Goal: Transaction & Acquisition: Purchase product/service

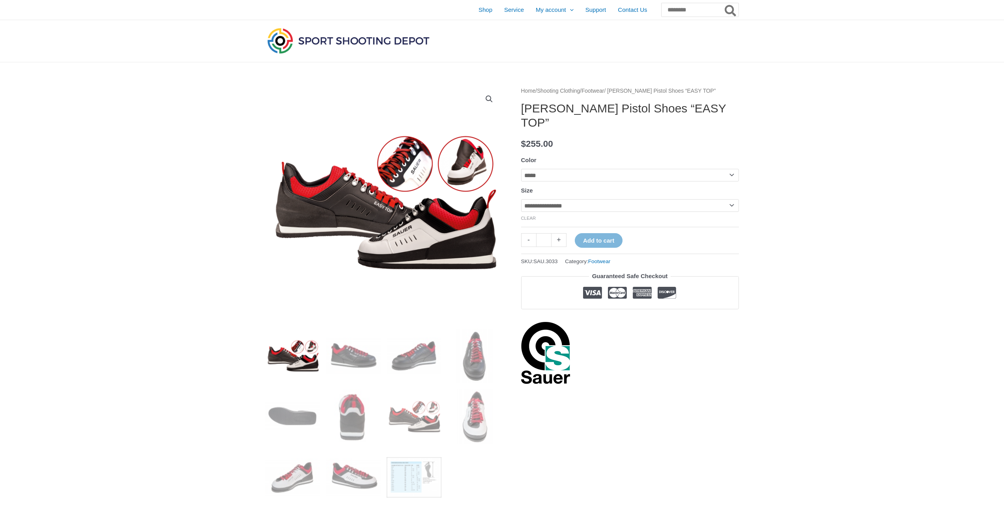
select select "*****"
click at [733, 199] on select "**********" at bounding box center [630, 205] width 218 height 13
click at [521, 199] on select "**********" at bounding box center [630, 205] width 218 height 13
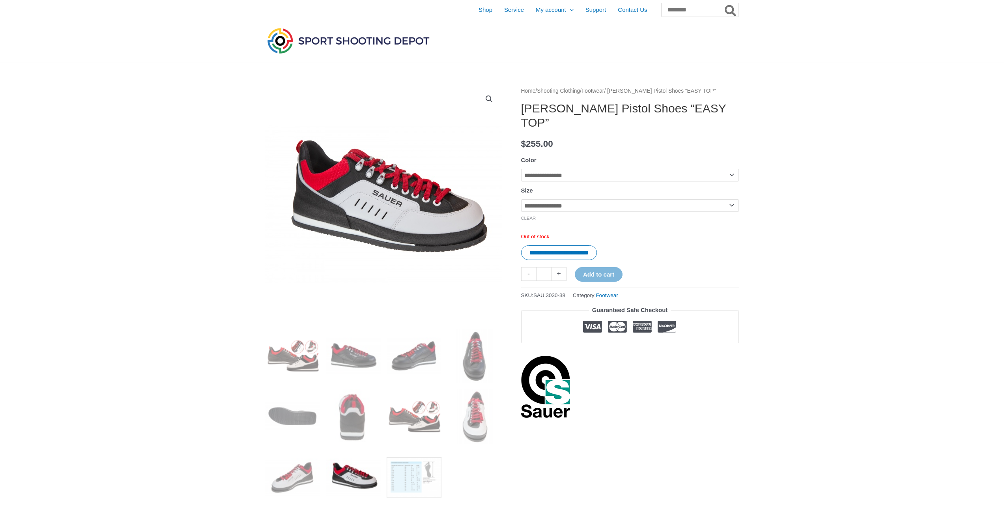
click at [734, 199] on select "**********" at bounding box center [630, 205] width 218 height 13
select select "**"
click at [521, 199] on select "**********" at bounding box center [630, 205] width 218 height 13
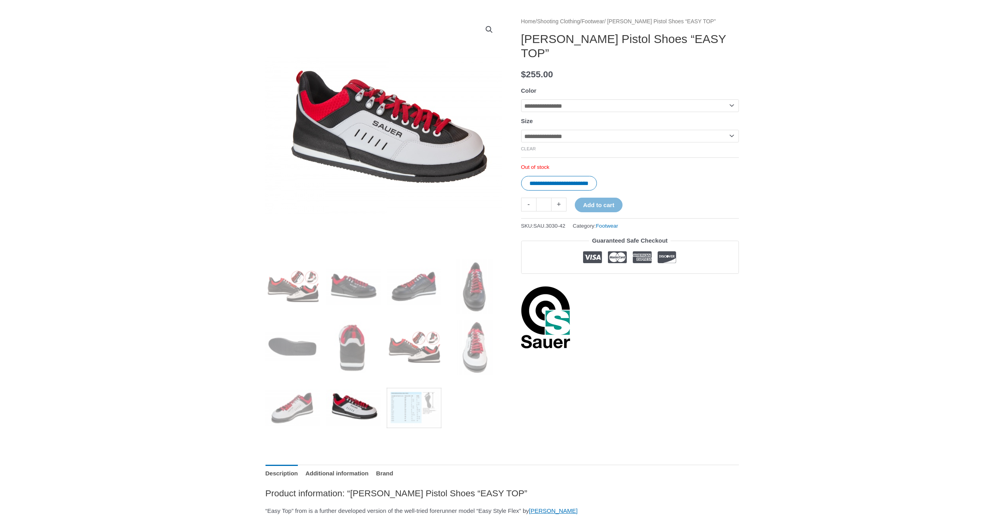
scroll to position [197, 0]
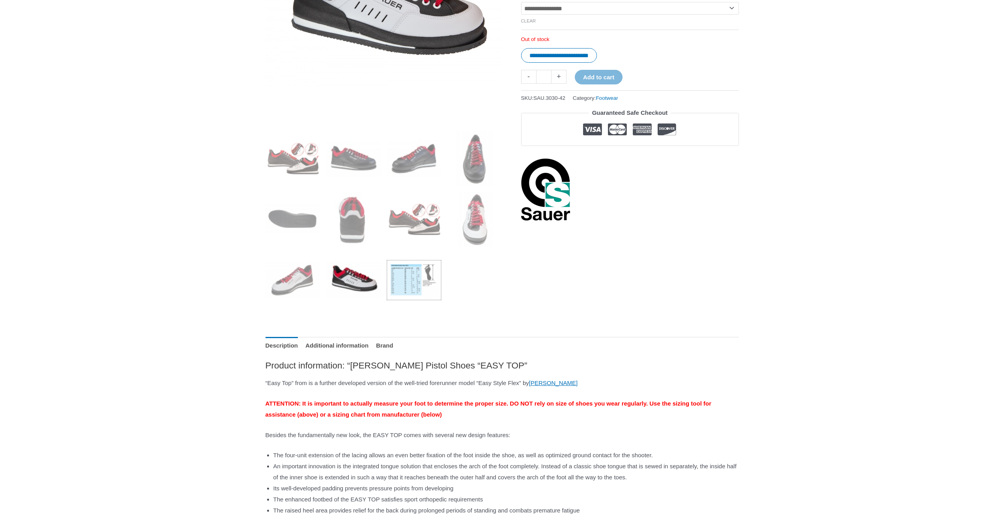
click at [411, 286] on img at bounding box center [414, 280] width 55 height 55
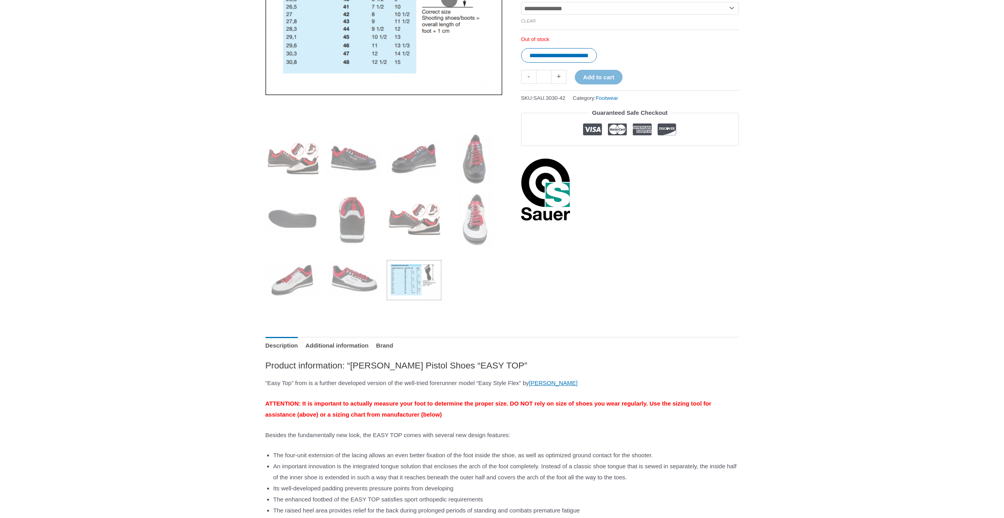
click at [412, 282] on img at bounding box center [414, 280] width 55 height 55
click at [408, 277] on img at bounding box center [414, 280] width 55 height 55
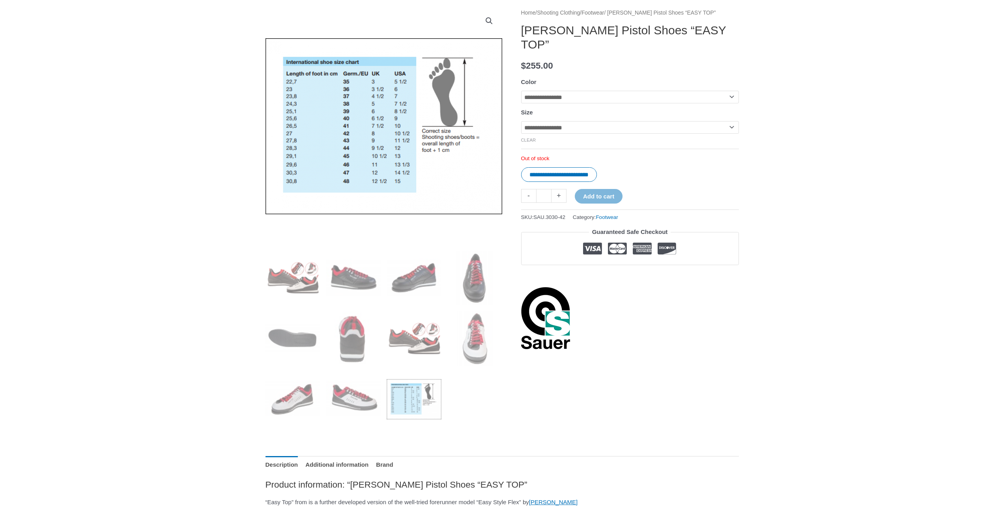
scroll to position [0, 0]
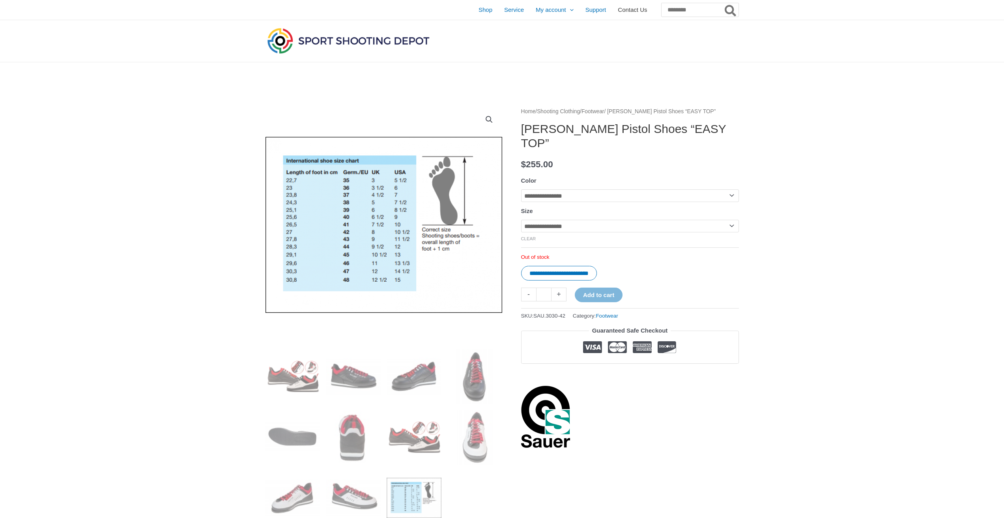
click at [618, 11] on span "Contact Us" at bounding box center [632, 10] width 29 height 20
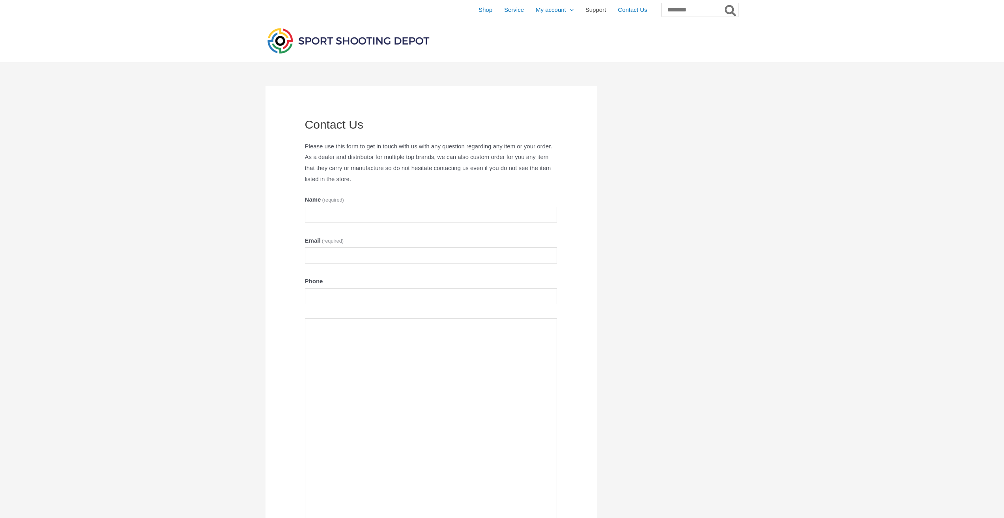
click at [585, 9] on span "Support" at bounding box center [595, 10] width 21 height 20
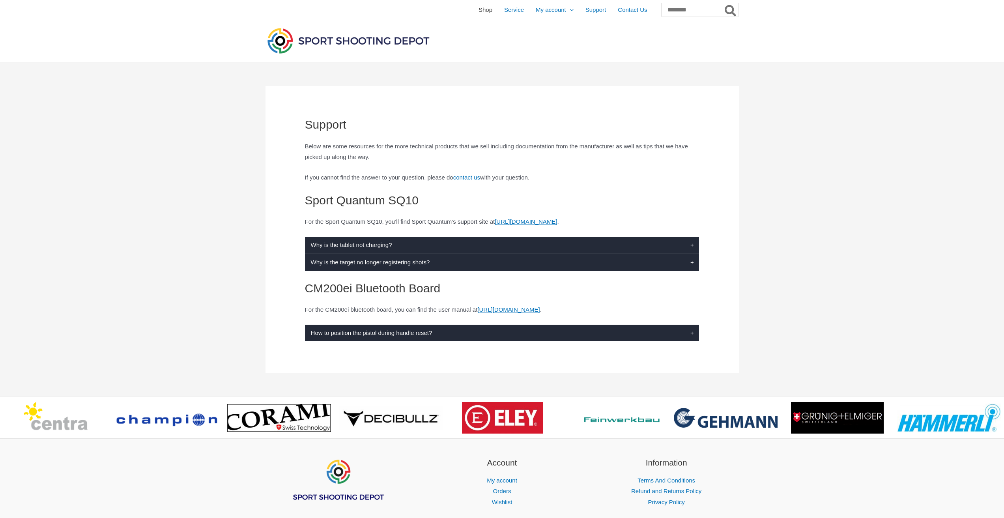
click at [479, 7] on span "Shop" at bounding box center [486, 10] width 14 height 20
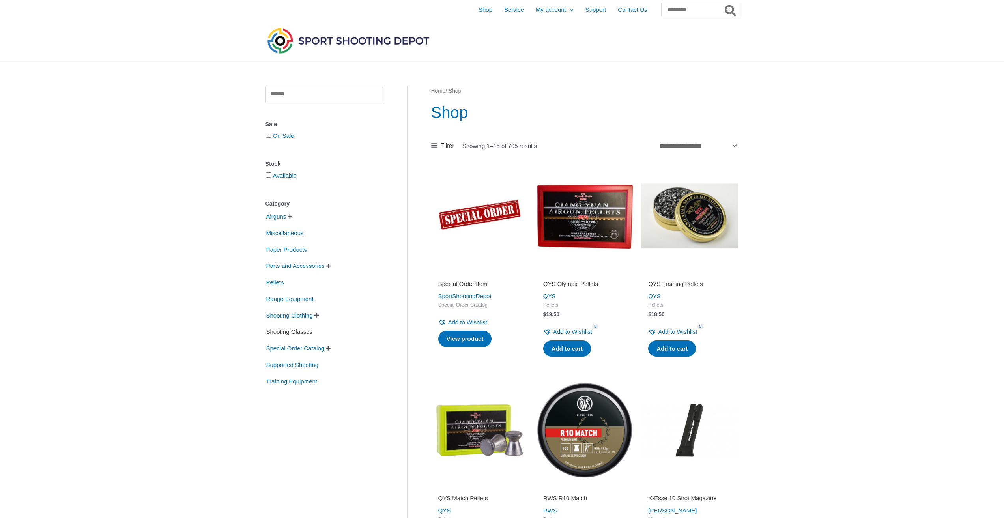
click at [306, 333] on span "Shooting Glasses" at bounding box center [290, 331] width 48 height 13
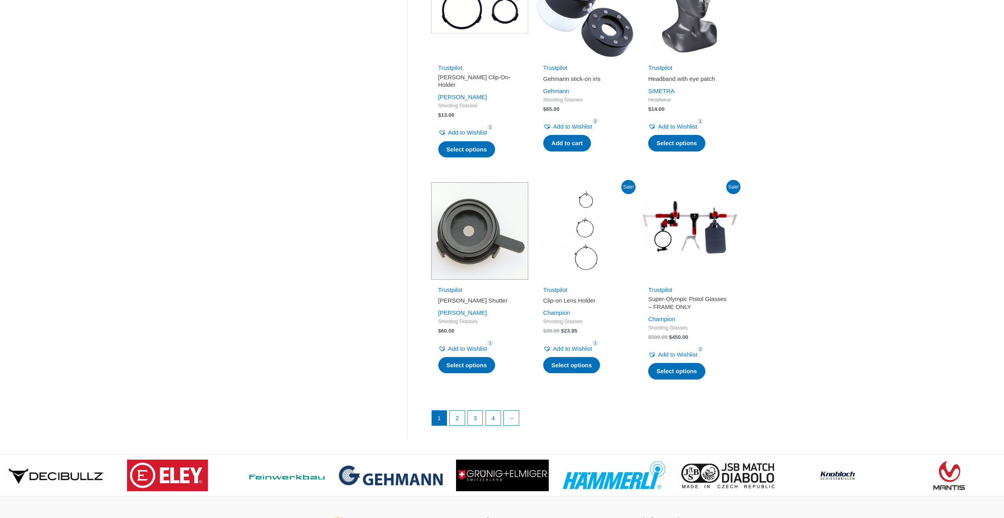
scroll to position [907, 0]
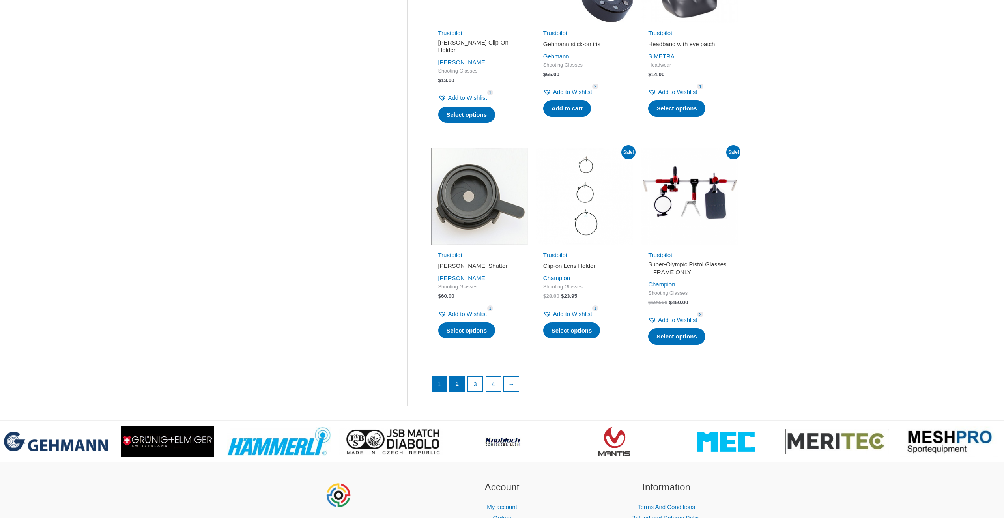
click at [460, 392] on link "2" at bounding box center [457, 384] width 15 height 16
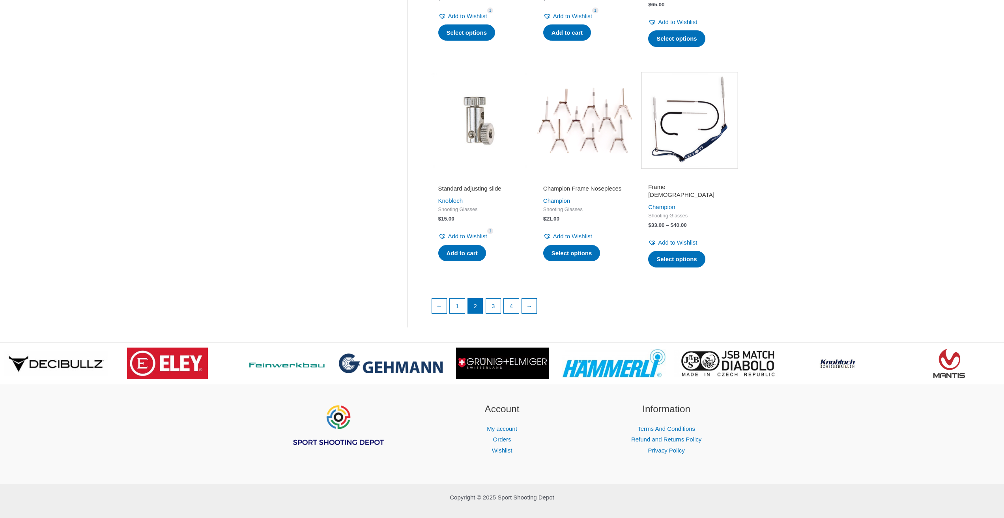
scroll to position [993, 0]
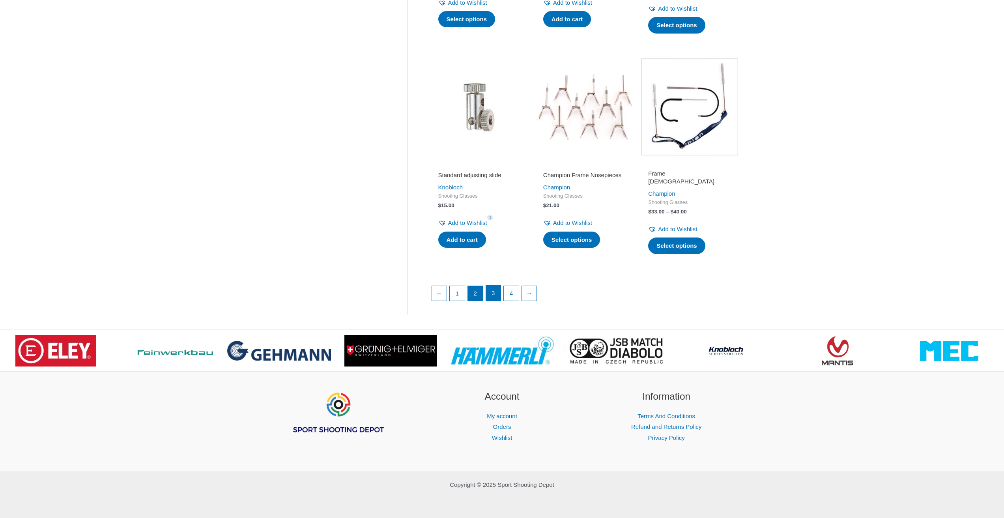
click at [493, 294] on link "3" at bounding box center [493, 293] width 15 height 16
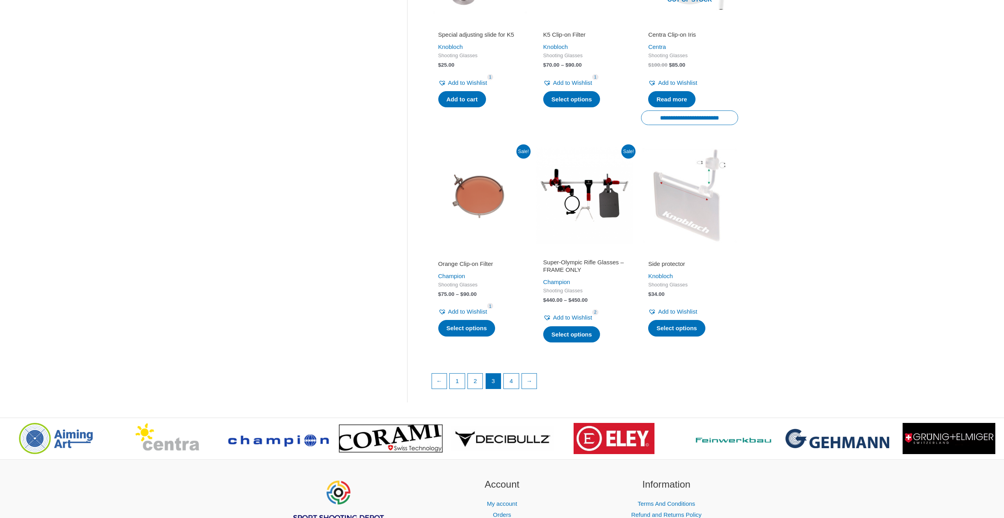
scroll to position [1021, 0]
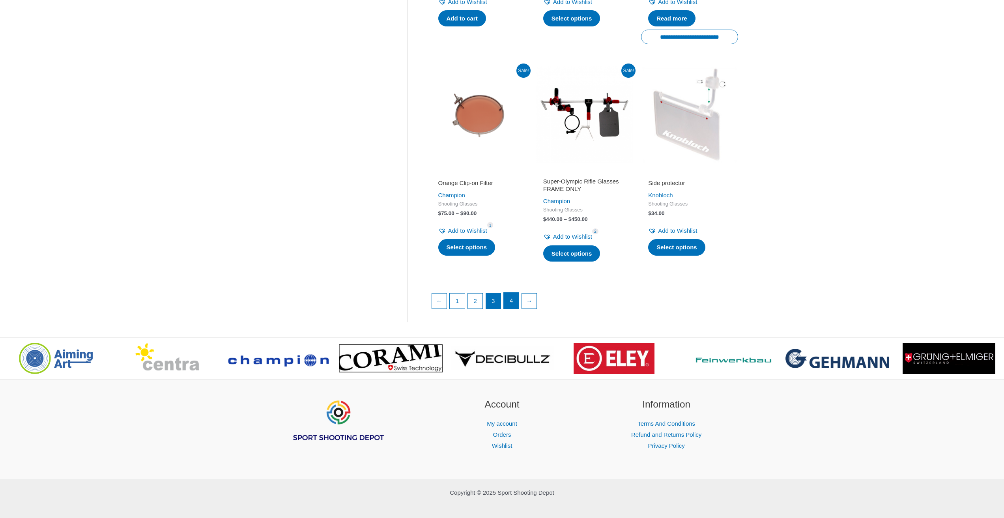
click at [512, 294] on link "4" at bounding box center [511, 301] width 15 height 16
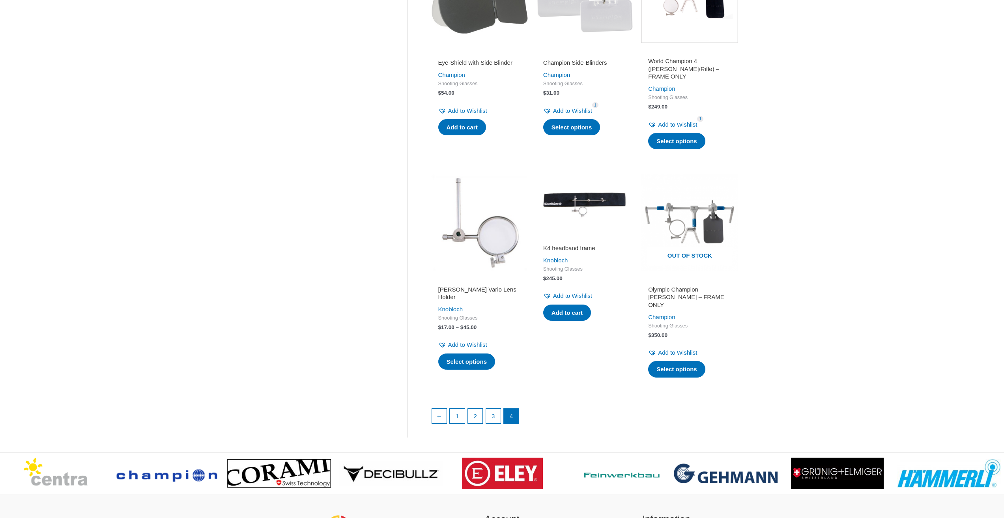
scroll to position [907, 0]
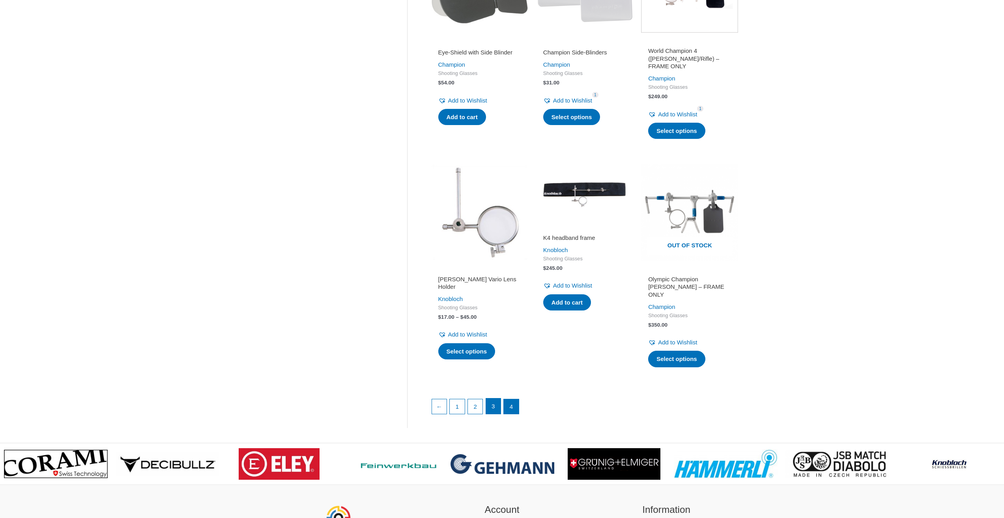
click at [491, 400] on link "3" at bounding box center [493, 406] width 15 height 16
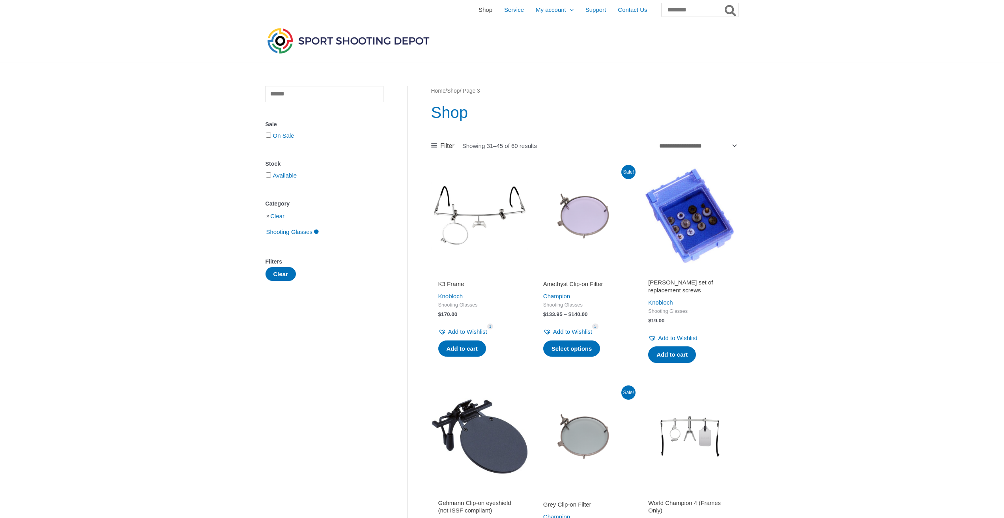
click at [479, 10] on span "Shop" at bounding box center [486, 10] width 14 height 20
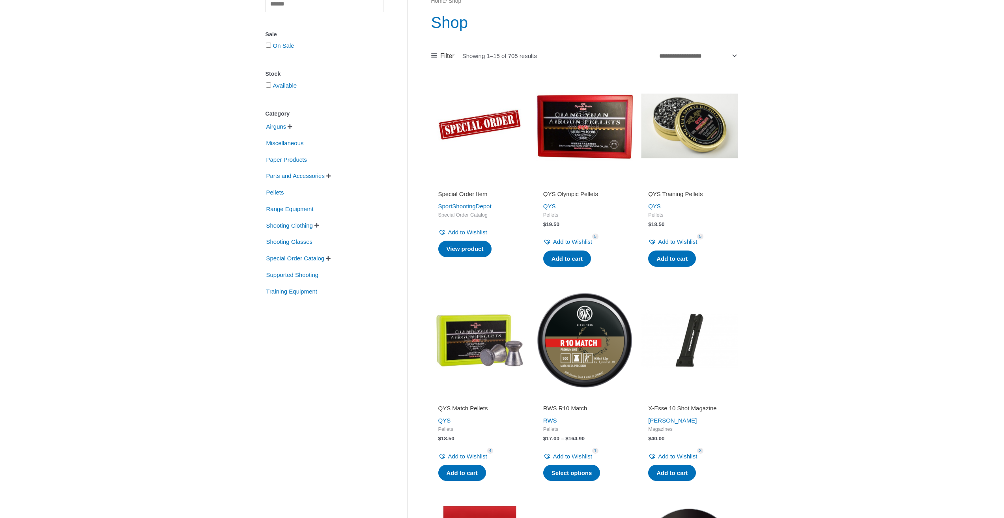
scroll to position [79, 0]
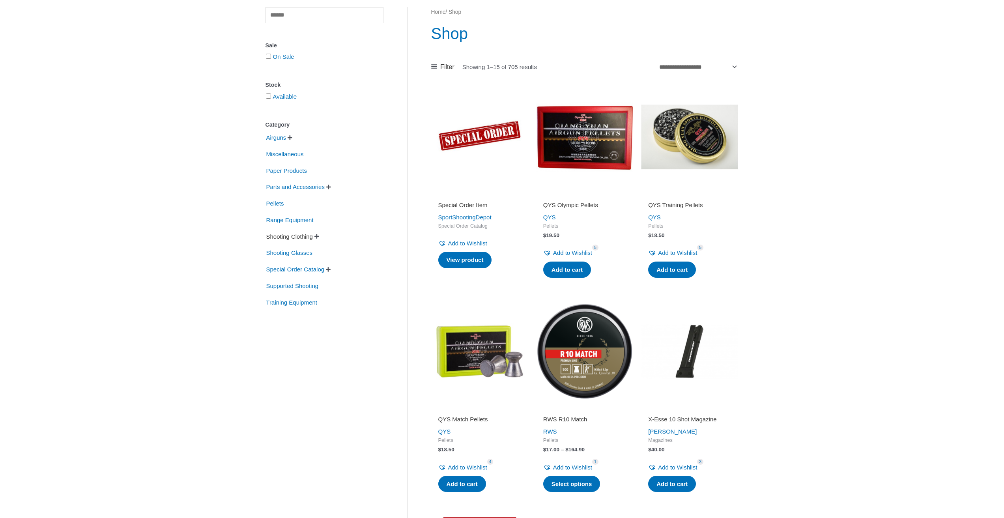
click at [292, 238] on span "Shooting Clothing" at bounding box center [290, 236] width 48 height 13
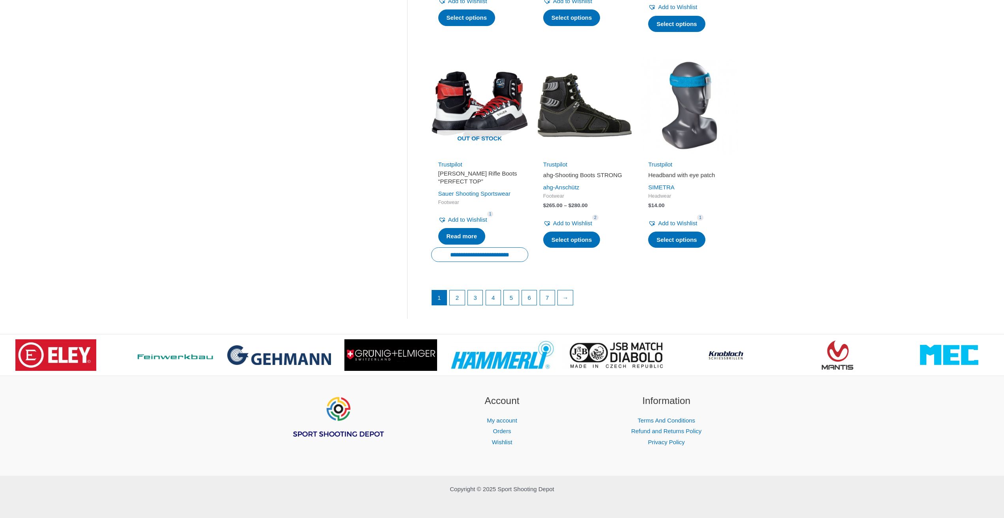
scroll to position [1014, 0]
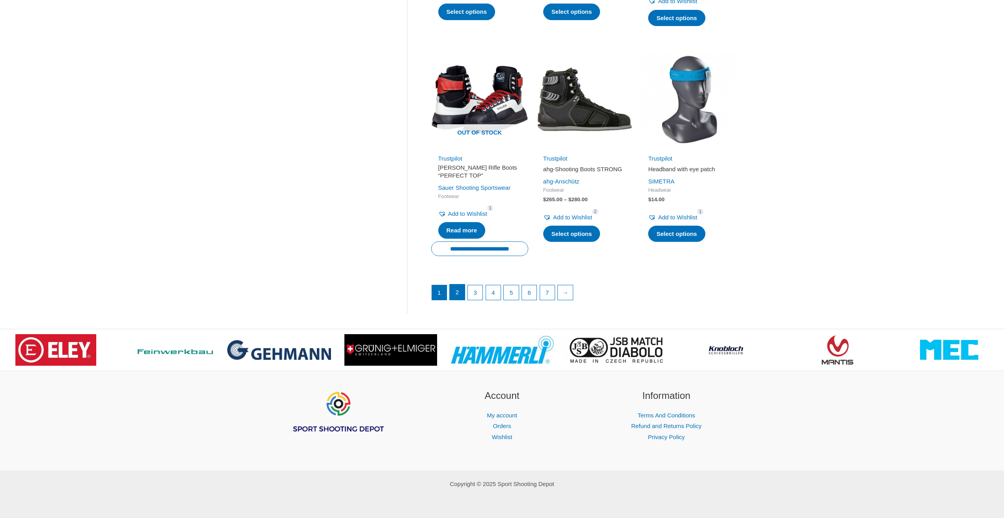
click at [458, 291] on link "2" at bounding box center [457, 292] width 15 height 16
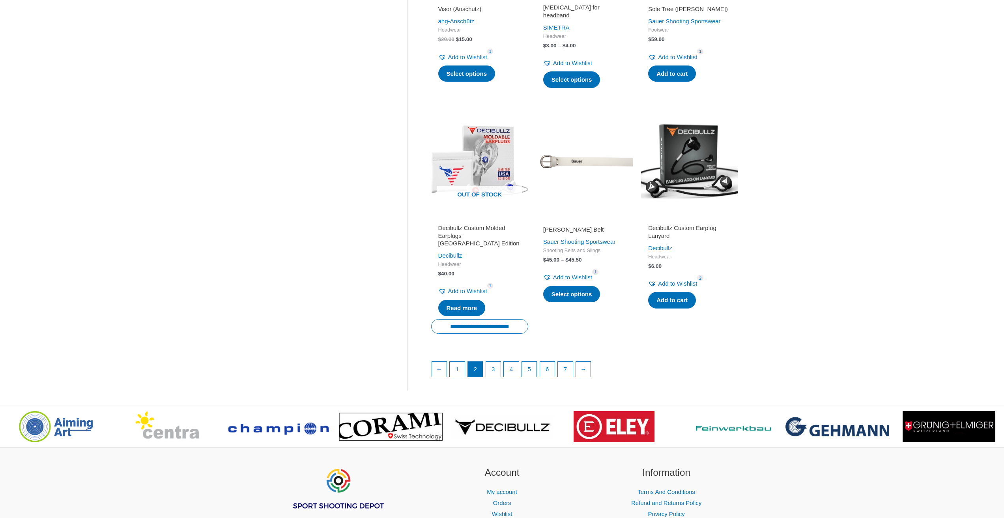
scroll to position [947, 0]
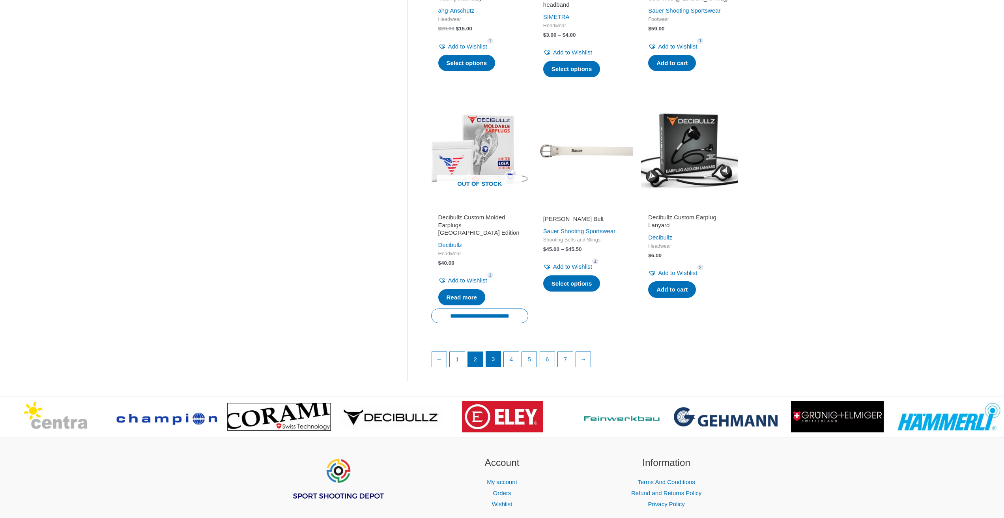
click at [492, 351] on link "3" at bounding box center [493, 359] width 15 height 16
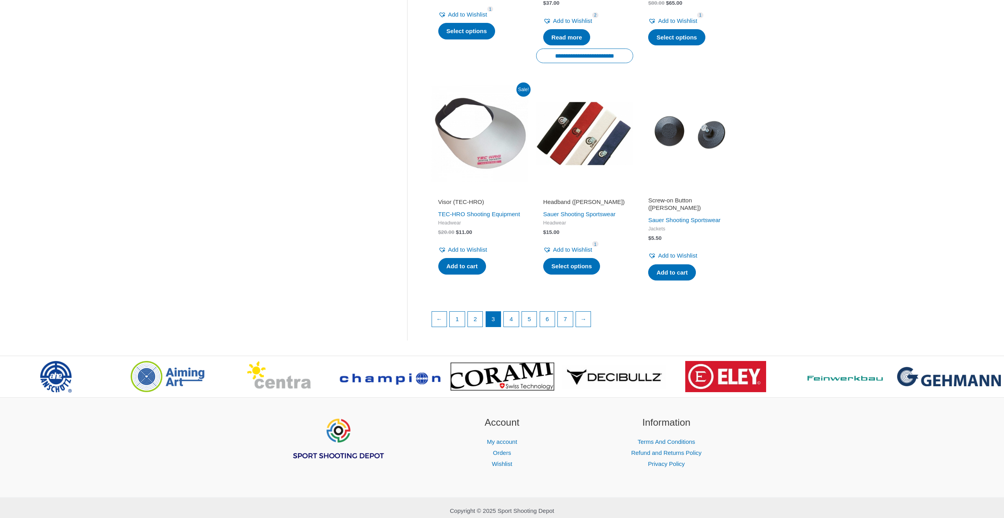
scroll to position [1004, 0]
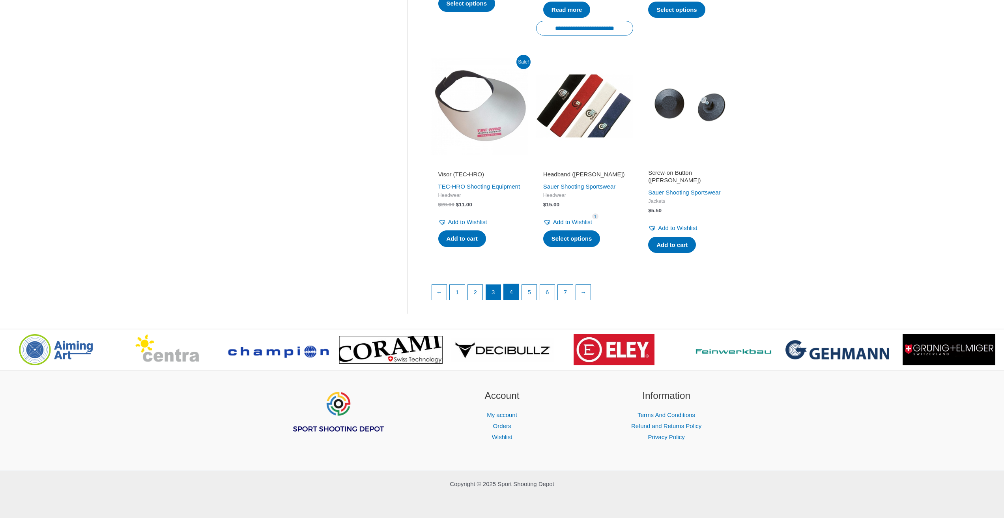
click at [514, 292] on link "4" at bounding box center [511, 292] width 15 height 16
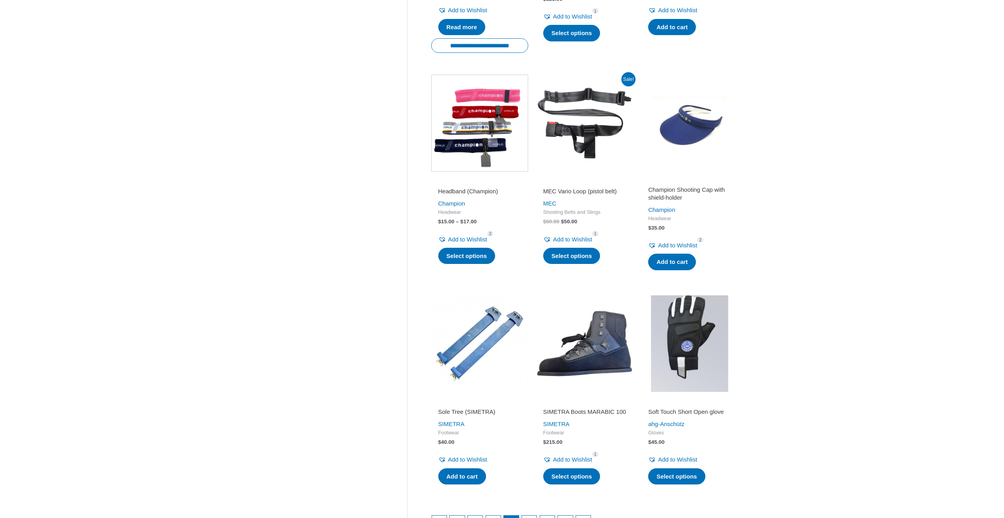
scroll to position [750, 0]
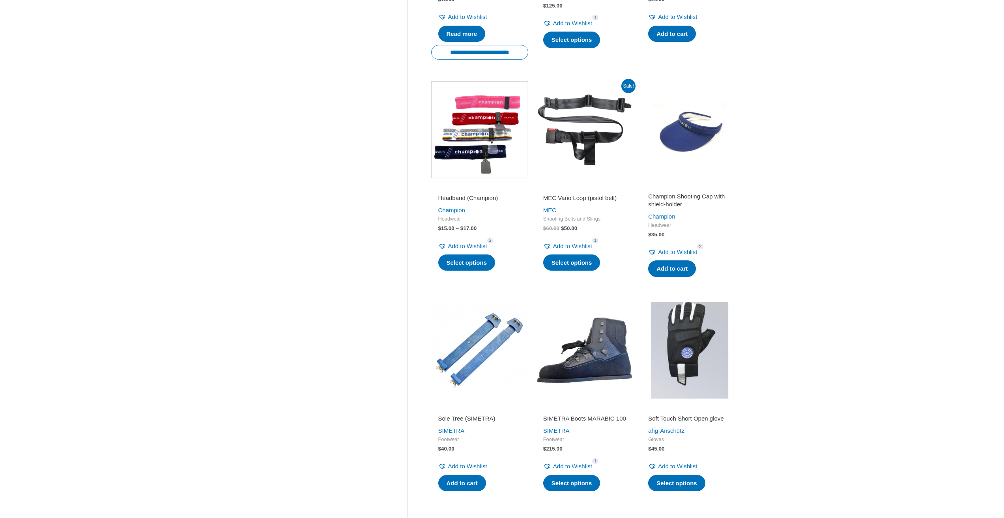
click at [574, 194] on h2 "MEC Vario Loop (pistol belt)" at bounding box center [584, 198] width 83 height 8
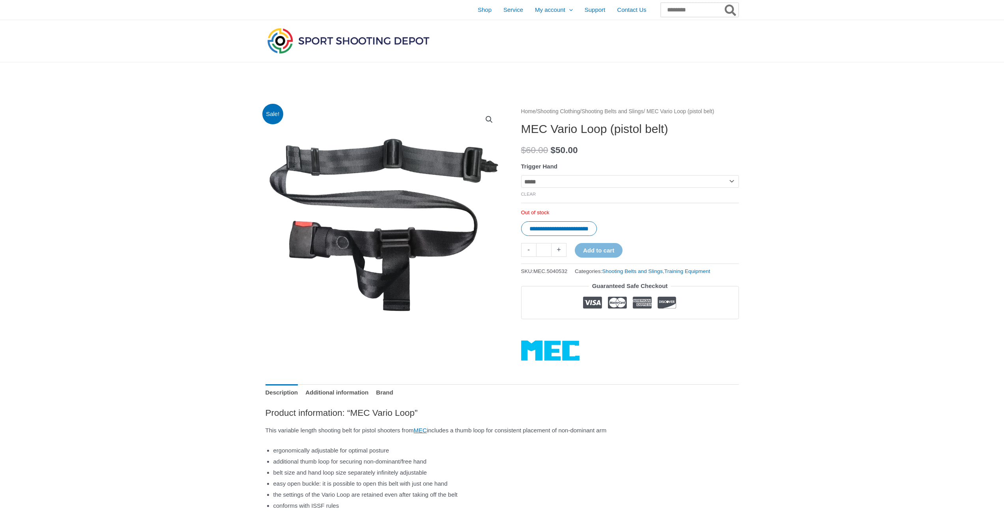
click at [674, 9] on input "Search for:" at bounding box center [700, 10] width 78 height 14
type input "**********"
click at [723, 3] on button "Search" at bounding box center [730, 10] width 15 height 14
